Goal: Communication & Community: Answer question/provide support

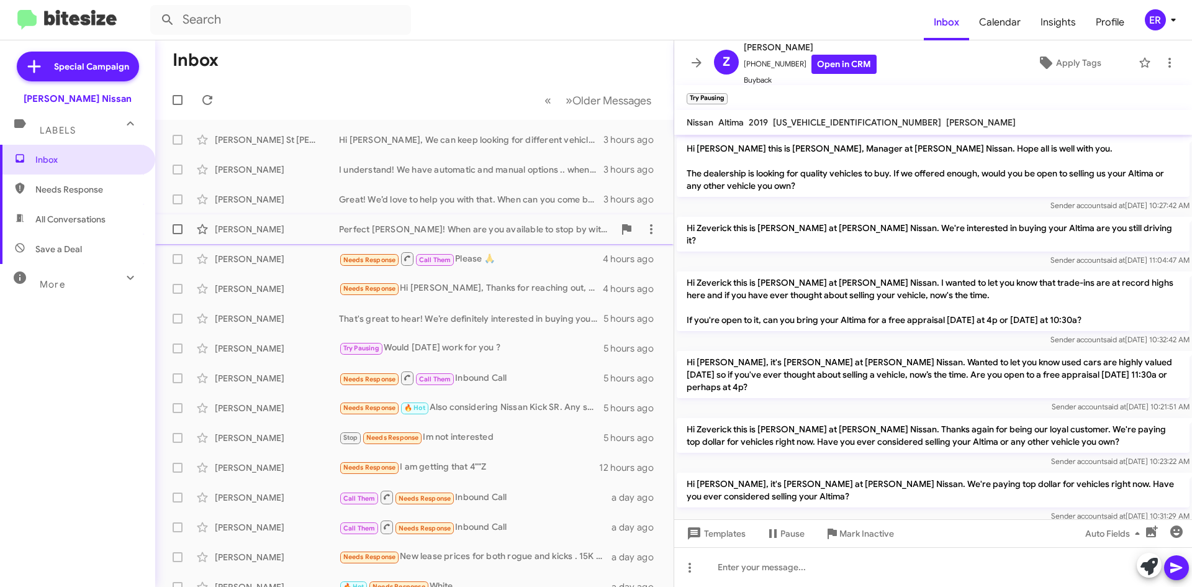
scroll to position [775, 0]
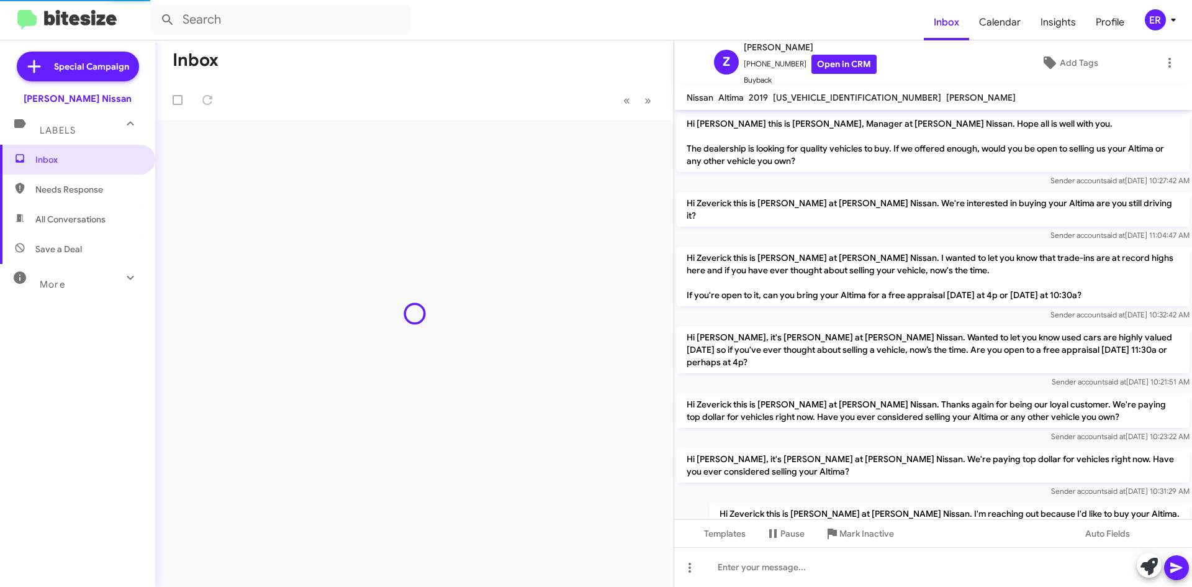
scroll to position [725, 0]
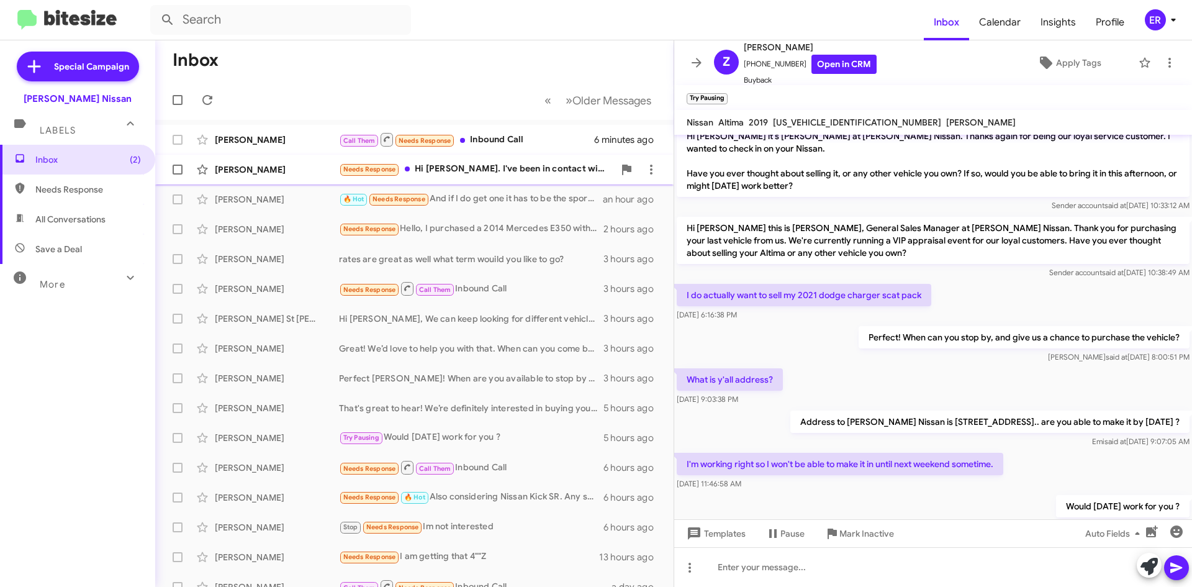
click at [535, 169] on div "Needs Response Hi Shawn. I've been in contact with Terry Edwards this morning a…" at bounding box center [476, 169] width 275 height 14
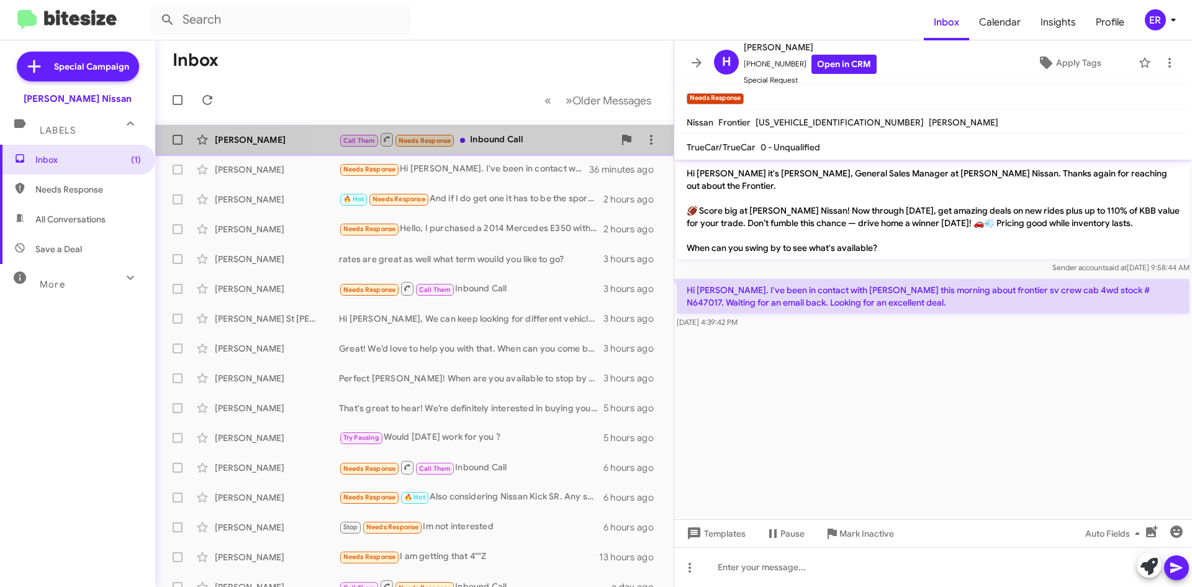
click at [499, 146] on div "Call Them Needs Response Inbound Call" at bounding box center [476, 140] width 275 height 16
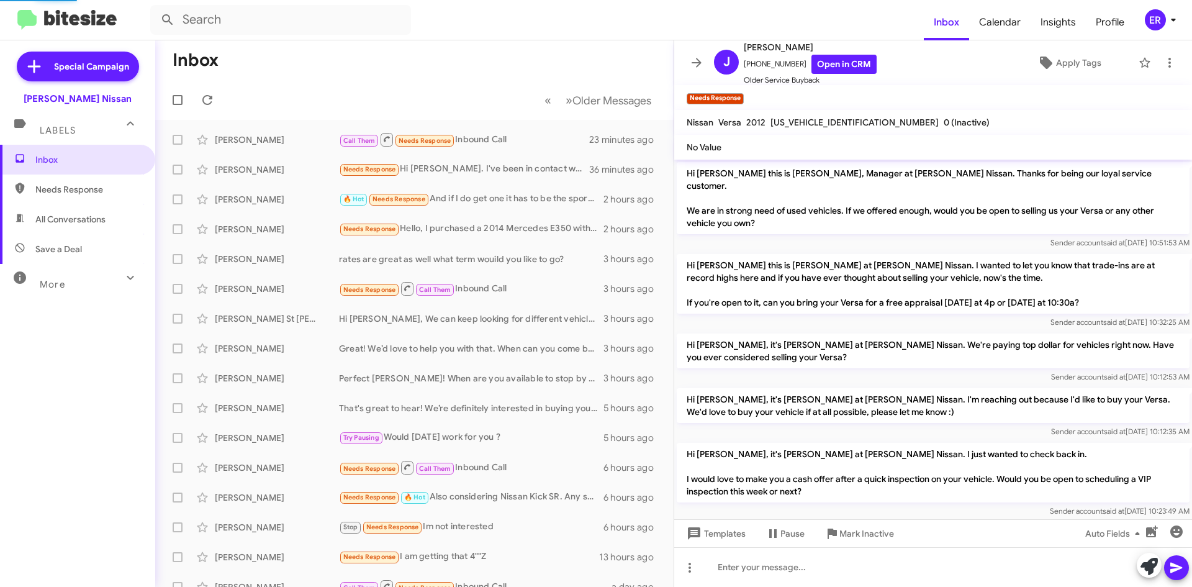
scroll to position [30, 0]
